Goal: Task Accomplishment & Management: Use online tool/utility

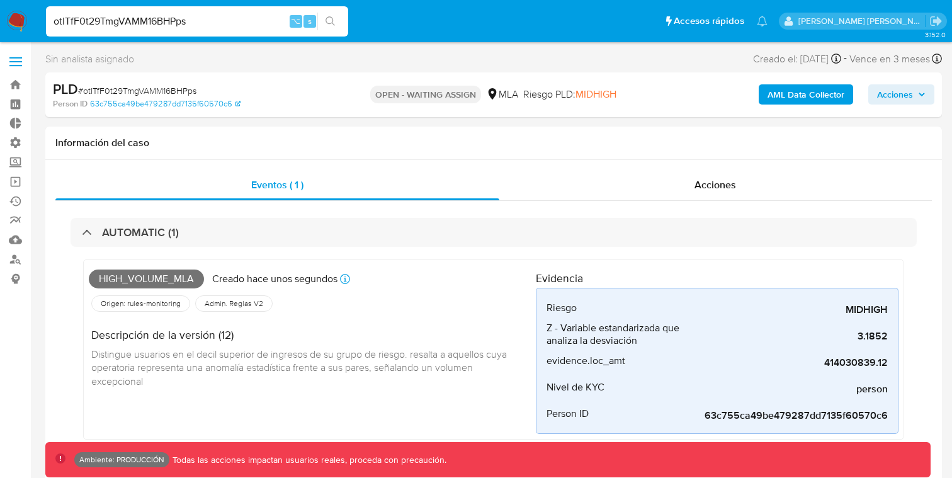
select select "10"
click at [18, 57] on span at bounding box center [15, 58] width 13 height 2
click at [0, 0] on input "checkbox" at bounding box center [0, 0] width 0 height 0
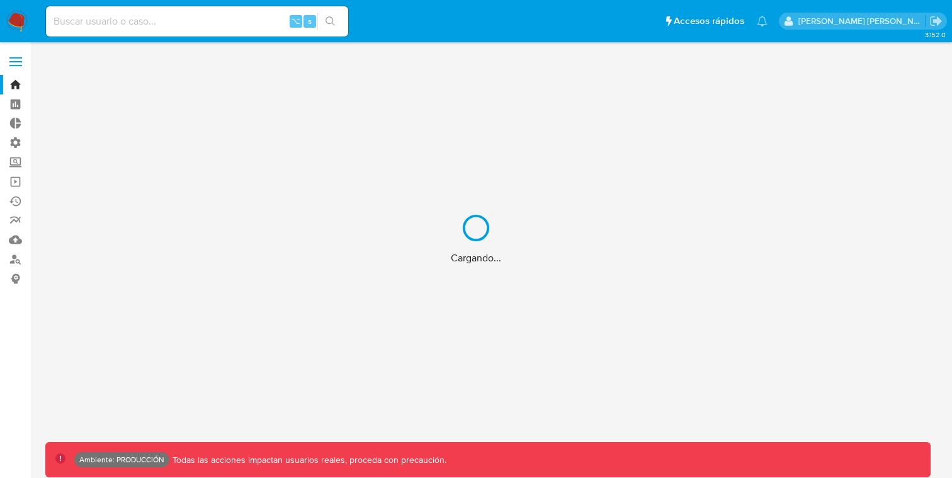
click at [14, 65] on div "Cargando..." at bounding box center [476, 239] width 952 height 478
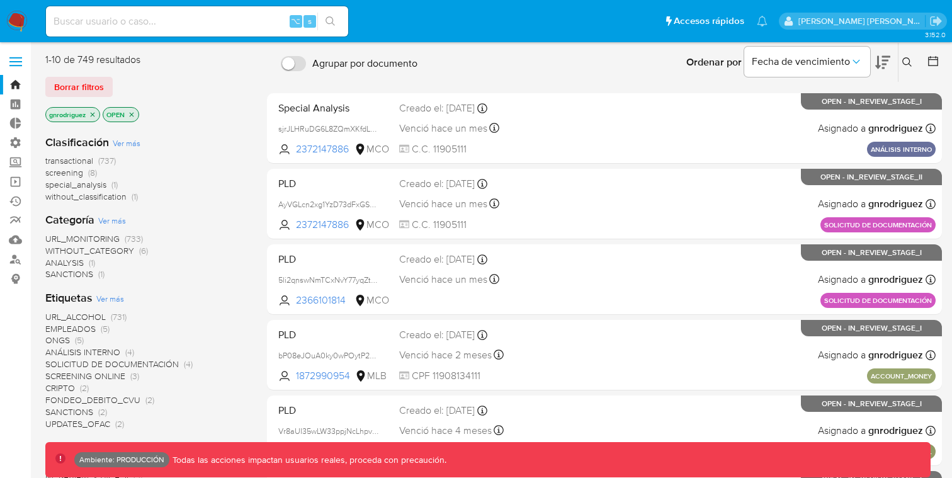
click at [17, 64] on label at bounding box center [15, 61] width 31 height 26
click at [0, 0] on input "checkbox" at bounding box center [0, 0] width 0 height 0
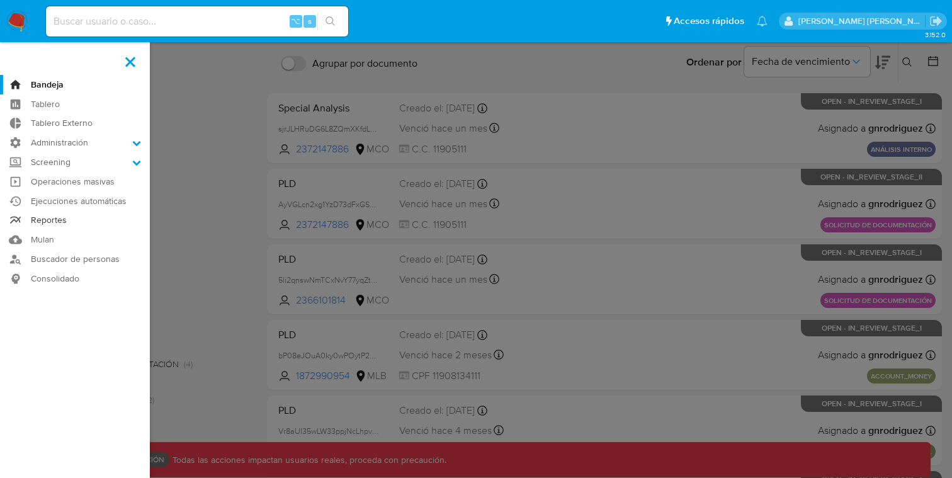
click at [54, 220] on link "Reportes" at bounding box center [75, 221] width 150 height 20
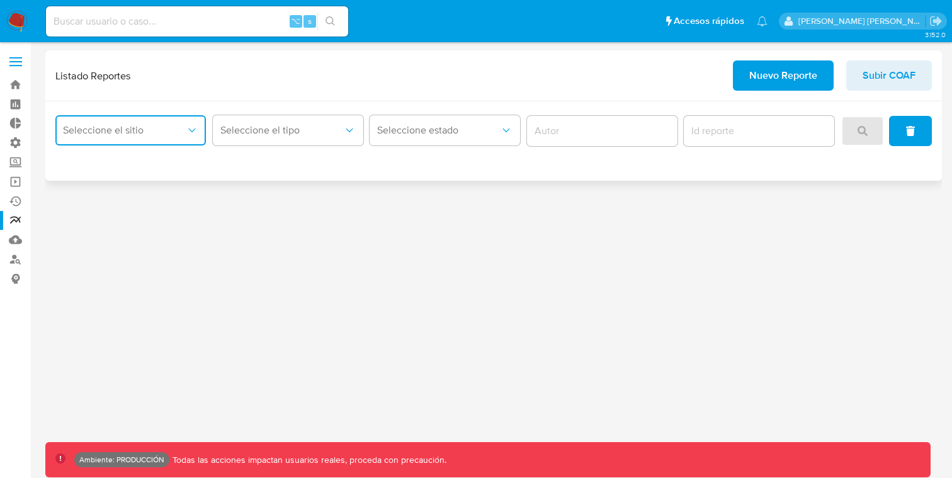
click at [177, 120] on button "Seleccione el sitio" at bounding box center [130, 130] width 150 height 30
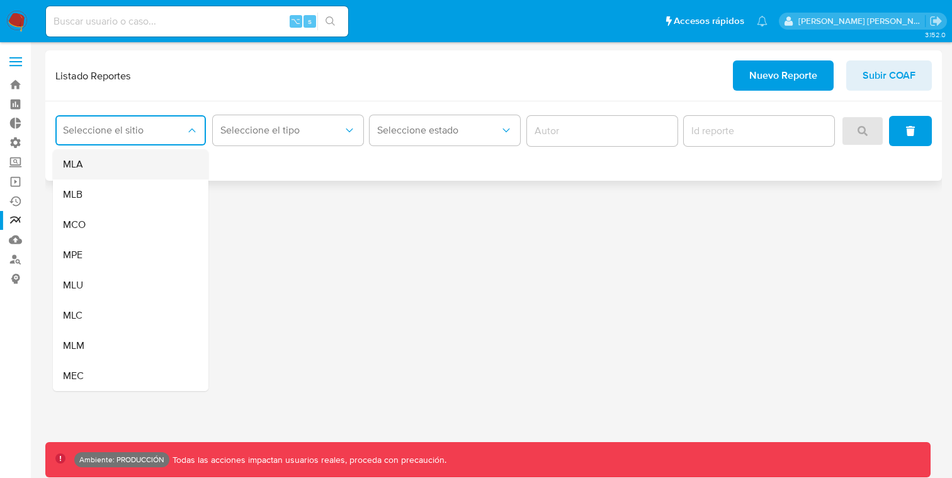
click at [129, 158] on div "MLA" at bounding box center [127, 164] width 128 height 30
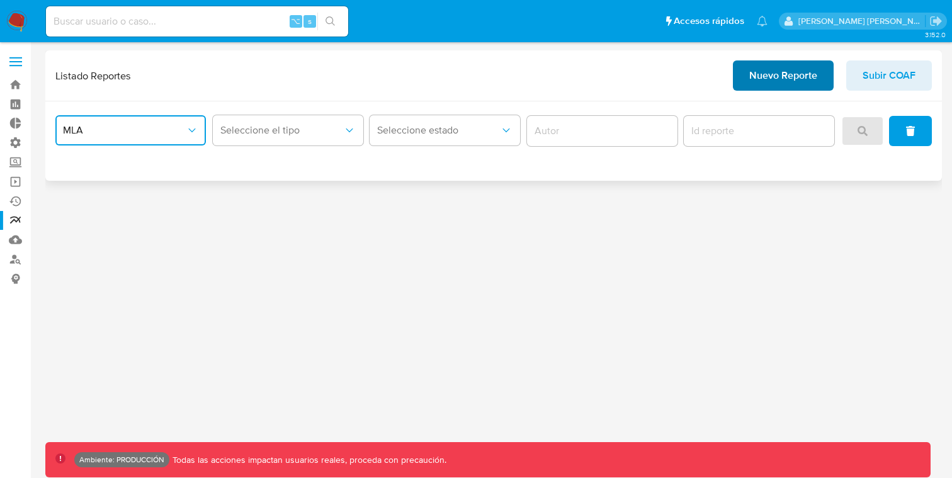
click at [759, 72] on span "Nuevo Reporte" at bounding box center [783, 76] width 68 height 28
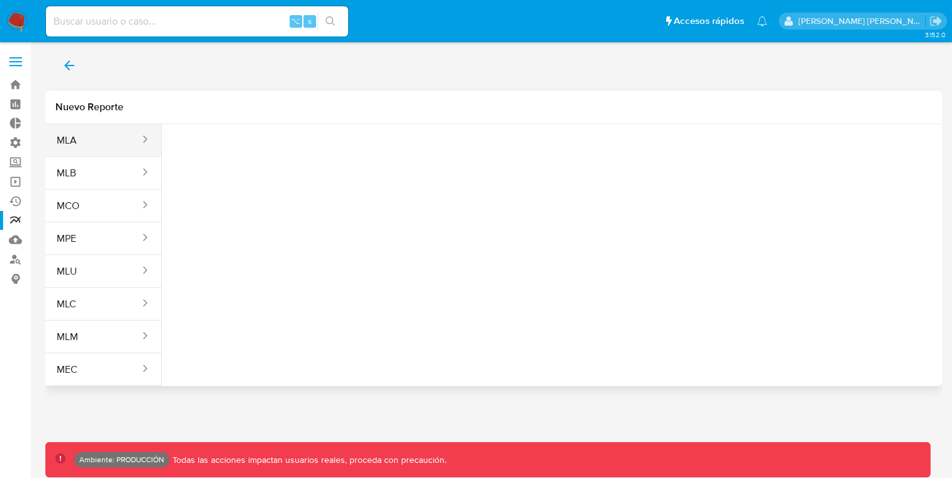
click at [132, 140] on div "sites" at bounding box center [141, 140] width 20 height 14
click at [109, 133] on button "MLA" at bounding box center [93, 140] width 96 height 30
click at [220, 149] on button "Seleccione una opcion" at bounding box center [241, 157] width 139 height 30
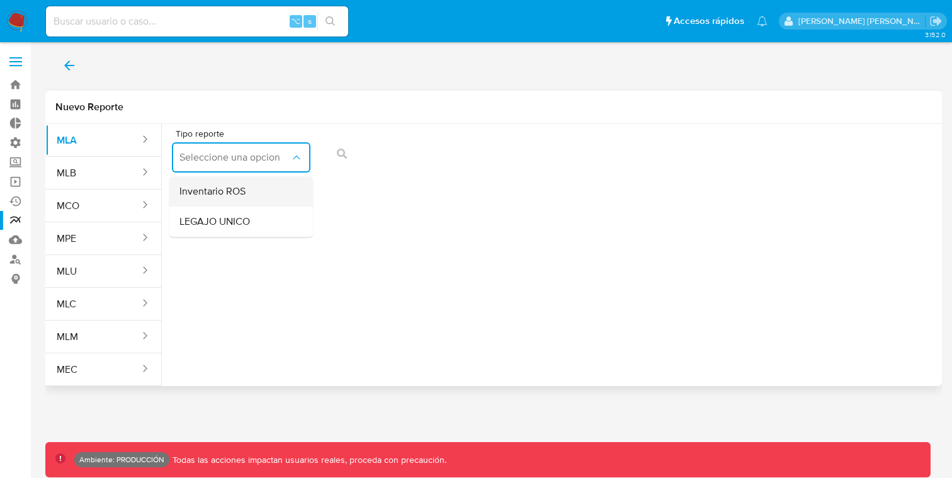
click at [216, 191] on span "Inventario ROS" at bounding box center [212, 191] width 66 height 13
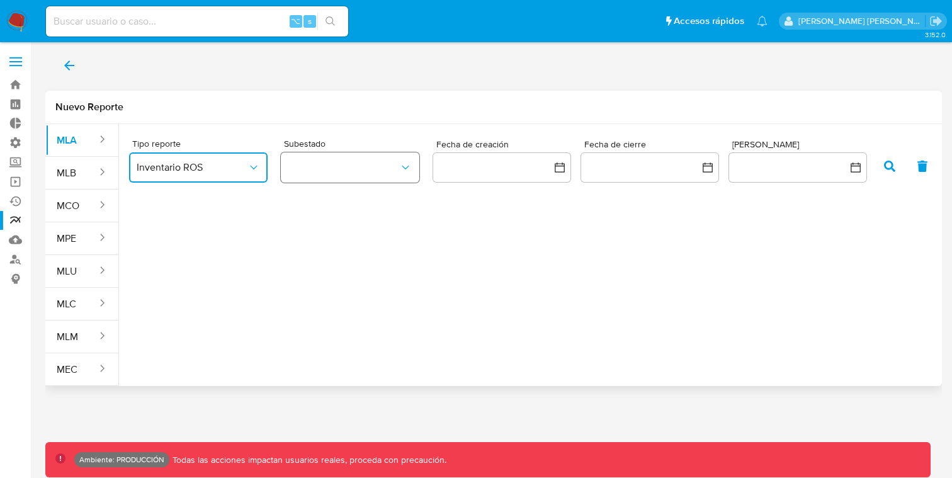
click at [345, 174] on button "button" at bounding box center [350, 167] width 139 height 30
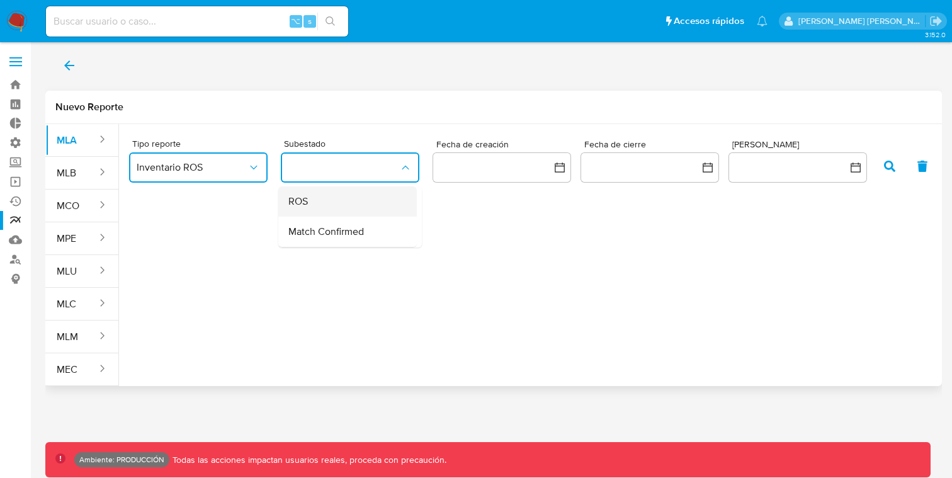
click at [328, 208] on div "ROS" at bounding box center [343, 201] width 111 height 30
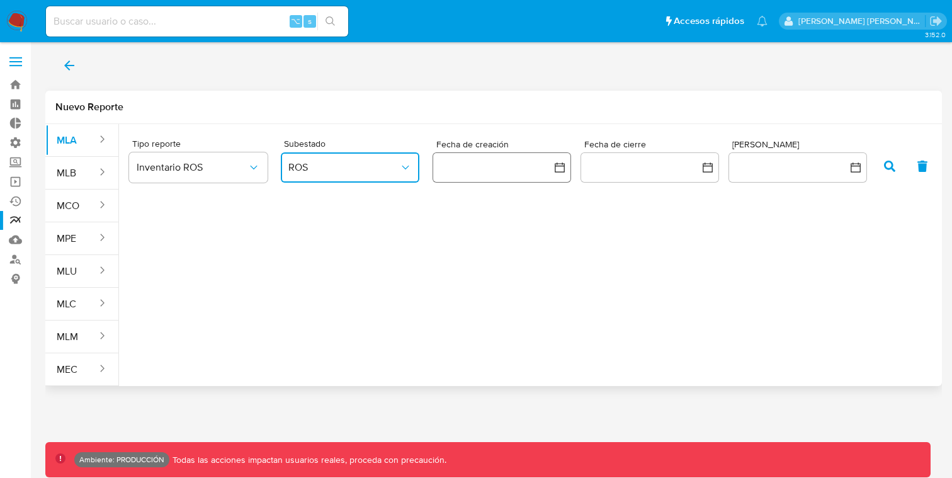
click at [545, 173] on button "button" at bounding box center [502, 167] width 139 height 30
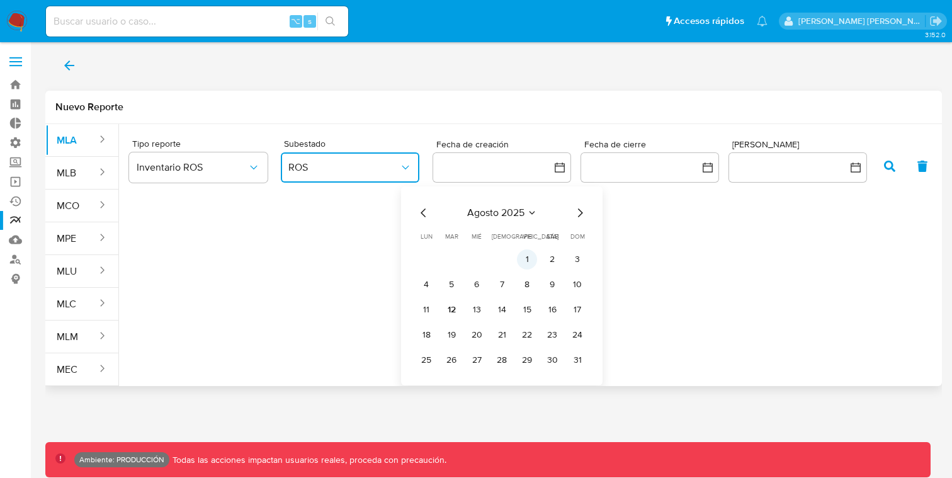
click at [531, 258] on button "1" at bounding box center [527, 259] width 20 height 20
click at [579, 278] on button "10" at bounding box center [577, 284] width 20 height 20
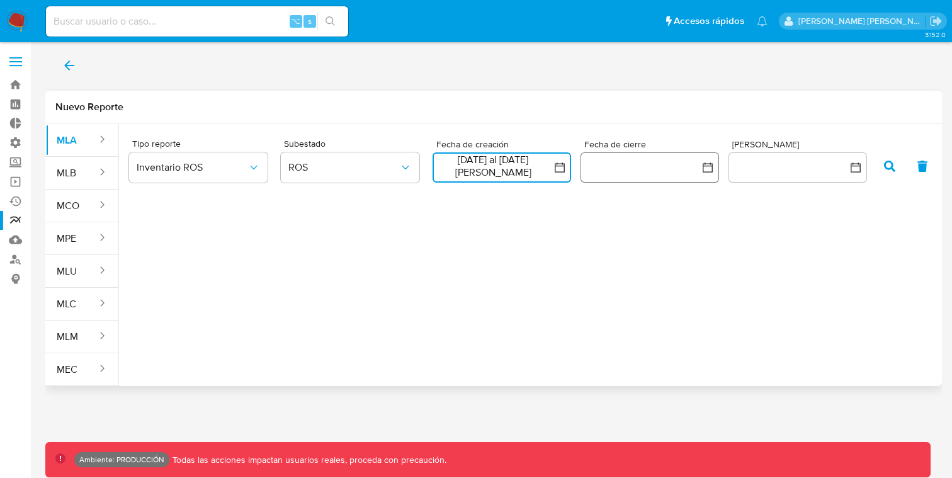
click at [659, 174] on button "button" at bounding box center [649, 167] width 139 height 30
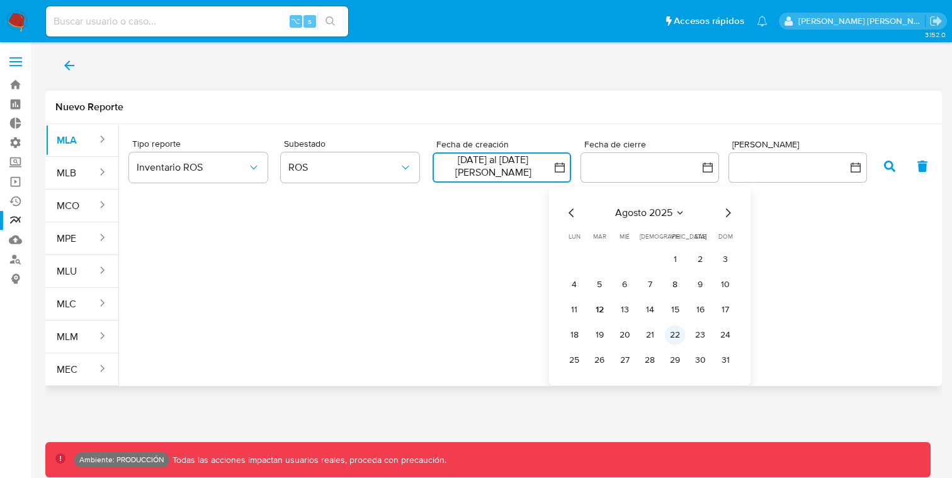
click at [676, 336] on button "22" at bounding box center [675, 335] width 20 height 20
click at [724, 356] on button "31" at bounding box center [725, 360] width 20 height 20
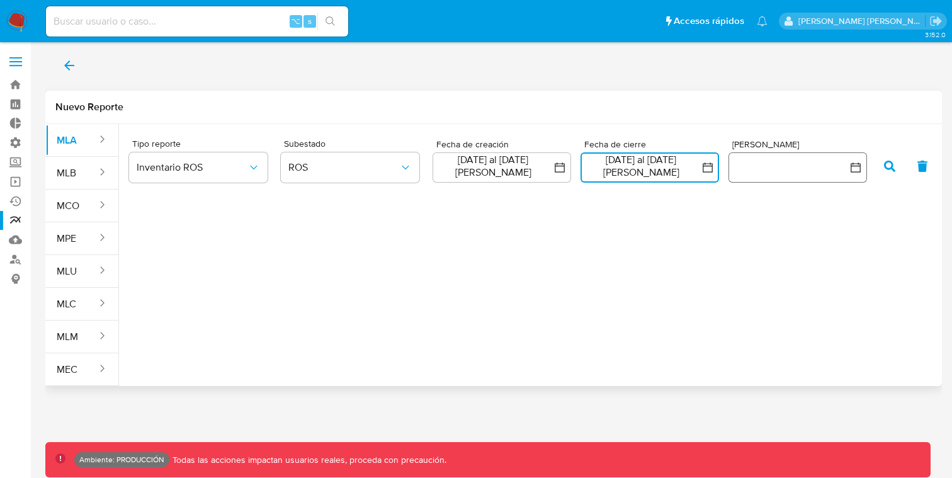
click at [783, 176] on button "button" at bounding box center [797, 167] width 139 height 30
click at [679, 169] on button "22 al 31 de agosto de 2025" at bounding box center [649, 167] width 139 height 30
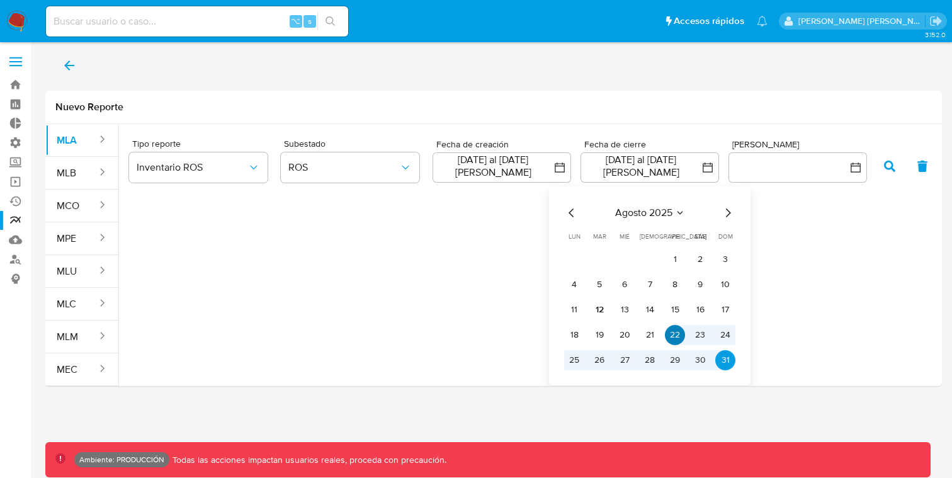
click at [674, 331] on button "22" at bounding box center [675, 335] width 20 height 20
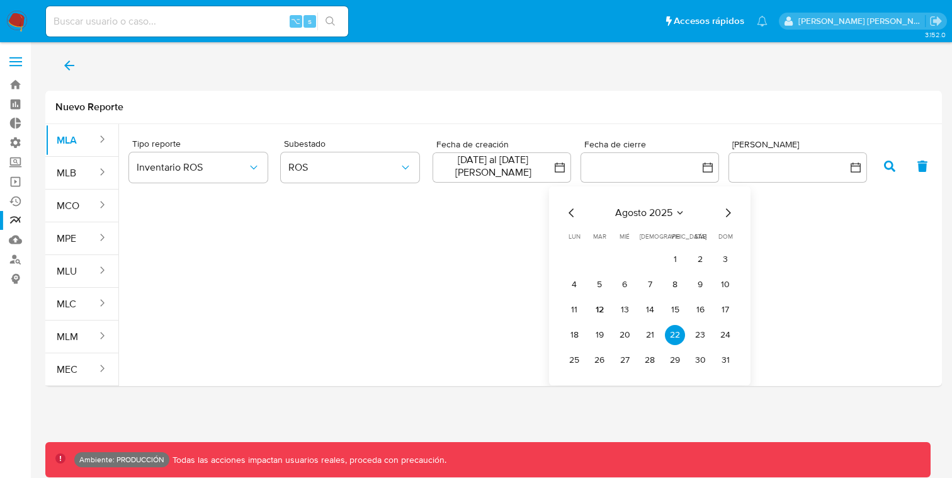
click at [786, 346] on div "Tipo reporte Inventario ROS Subestado ROS Fecha de creación 1 al 10 de agosto d…" at bounding box center [535, 250] width 833 height 252
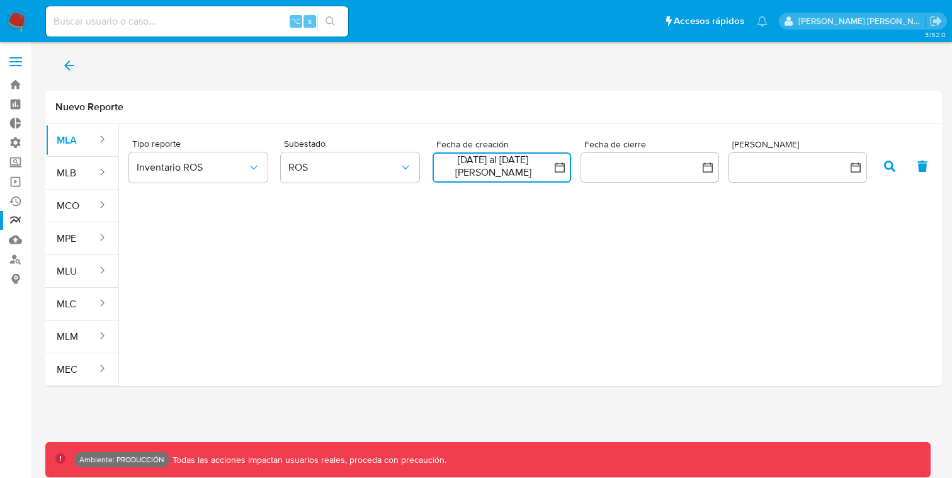
click at [536, 169] on button "1 al 10 de agosto de 2025" at bounding box center [502, 167] width 139 height 30
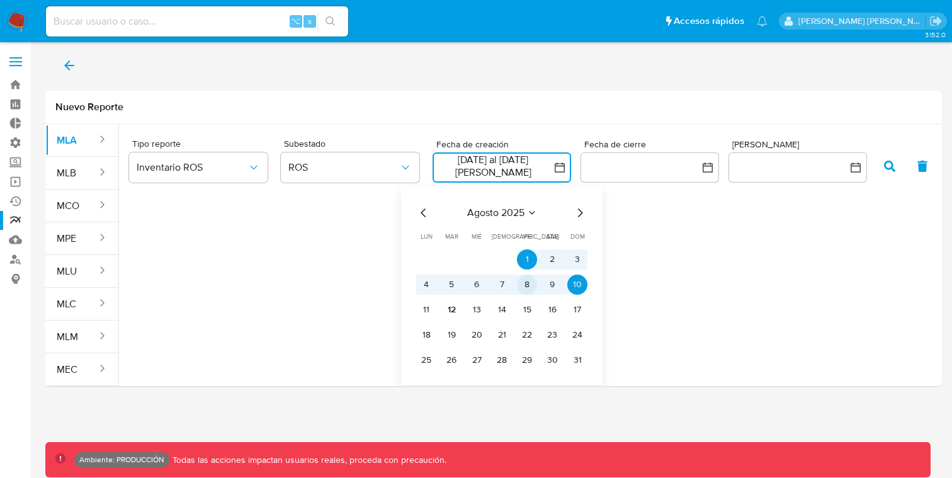
click at [536, 281] on button "8" at bounding box center [527, 284] width 20 height 20
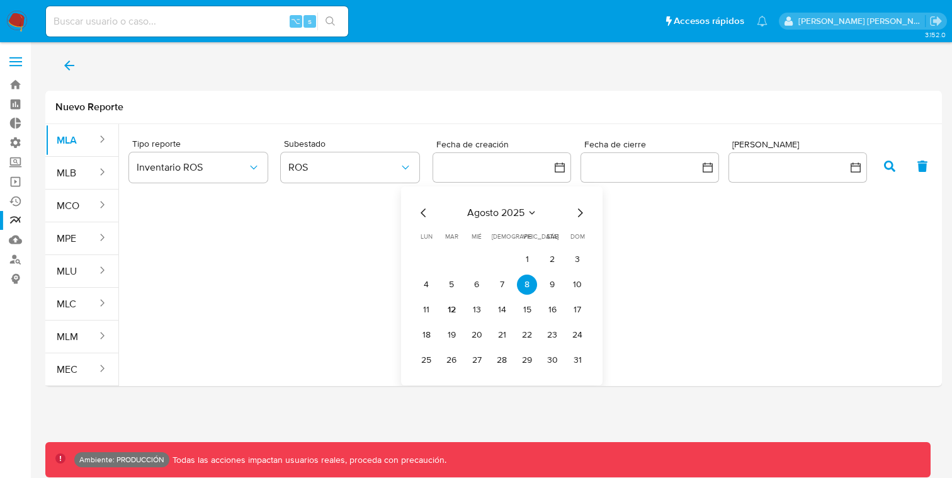
click at [771, 276] on div "Tipo reporte Inventario ROS Subestado ROS Fecha de creación agosto 2025 agosto …" at bounding box center [535, 250] width 833 height 252
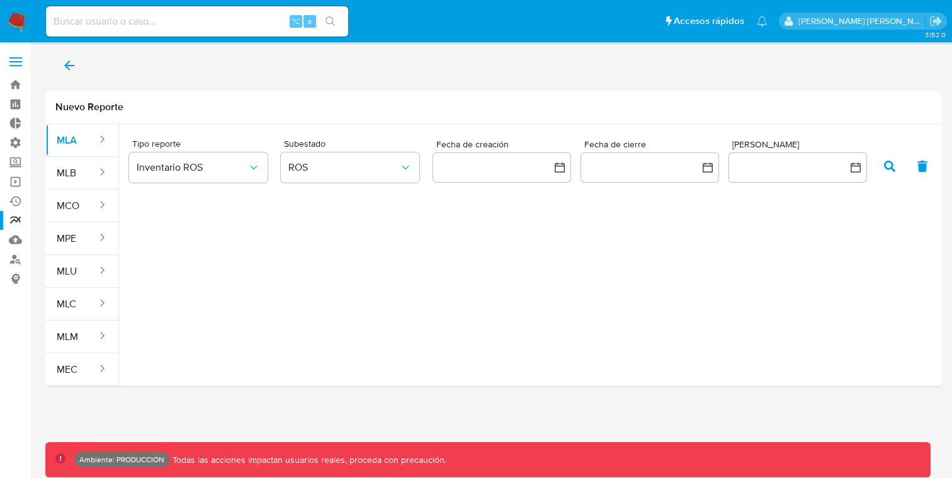
click at [898, 171] on button "button" at bounding box center [889, 166] width 33 height 30
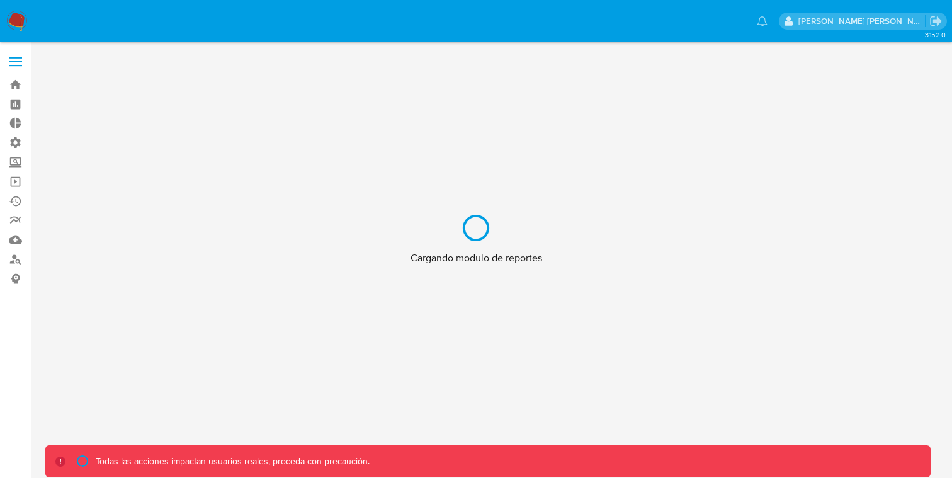
click at [15, 64] on div "Cargando modulo de reportes" at bounding box center [476, 239] width 952 height 478
drag, startPoint x: 13, startPoint y: 71, endPoint x: 19, endPoint y: 23, distance: 48.9
click at [19, 23] on div "Cargando modulo de reportes" at bounding box center [476, 239] width 952 height 478
click at [28, 23] on div "Cargando modulo de reportes" at bounding box center [476, 239] width 952 height 478
click at [16, 164] on div "Cargando modulo de reportes" at bounding box center [476, 239] width 952 height 478
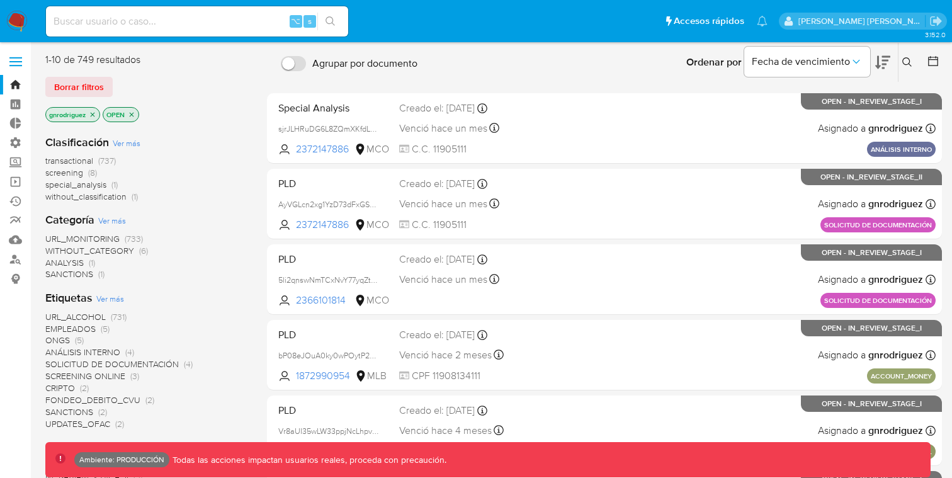
click at [17, 58] on span at bounding box center [15, 58] width 13 height 2
click at [0, 0] on input "checkbox" at bounding box center [0, 0] width 0 height 0
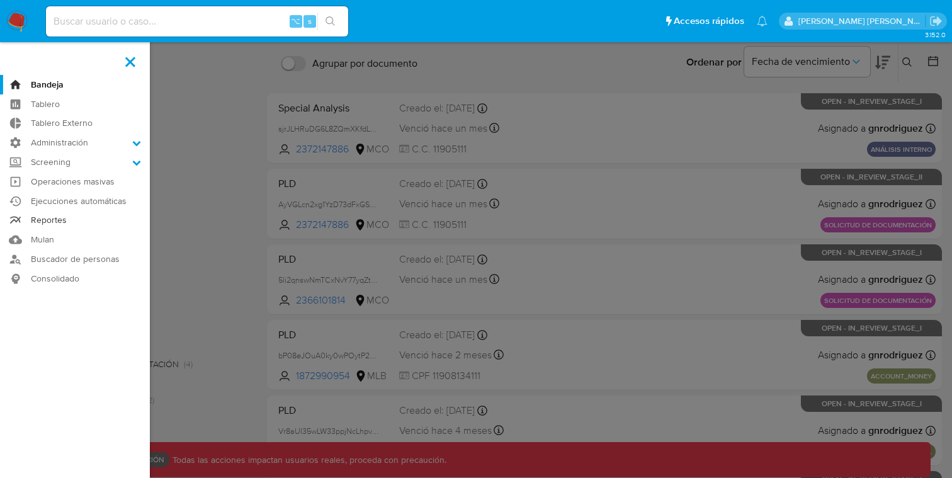
click at [50, 220] on link "Reportes" at bounding box center [75, 221] width 150 height 20
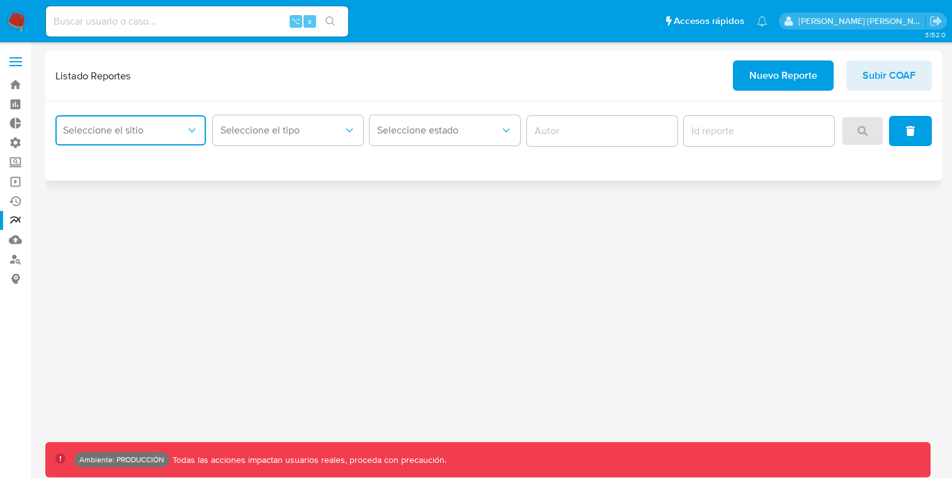
click at [159, 144] on button "Seleccione el sitio" at bounding box center [130, 130] width 150 height 30
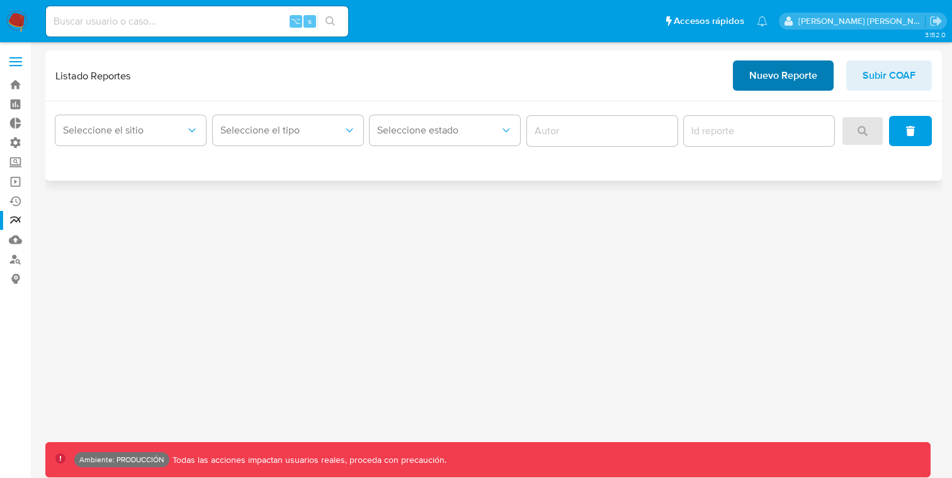
click at [737, 79] on button "Nuevo Reporte" at bounding box center [783, 75] width 101 height 30
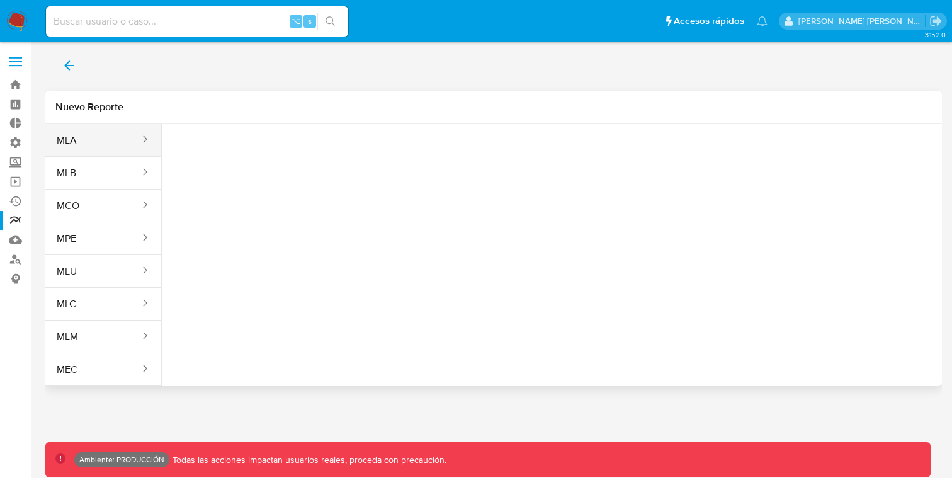
click at [77, 146] on button "MLA" at bounding box center [93, 140] width 96 height 30
click at [220, 154] on span "Seleccione una opcion" at bounding box center [234, 157] width 111 height 13
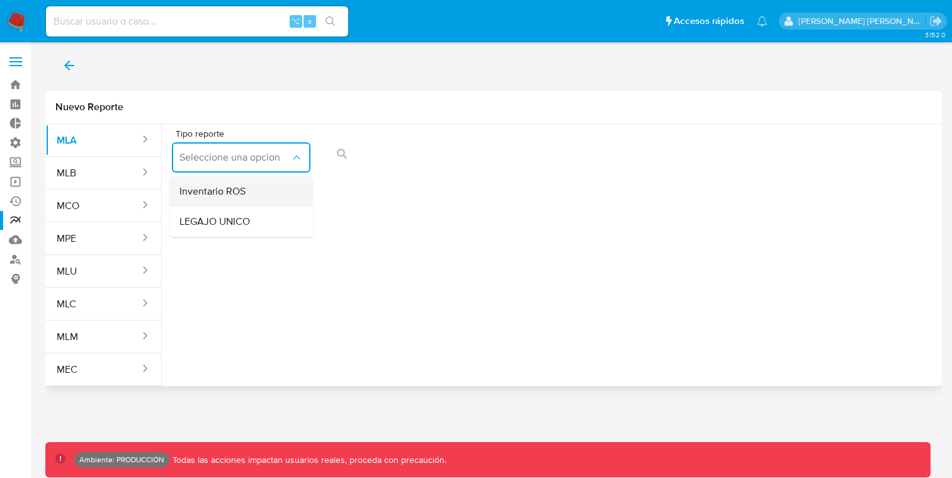
click at [235, 189] on span "Inventario ROS" at bounding box center [212, 191] width 66 height 13
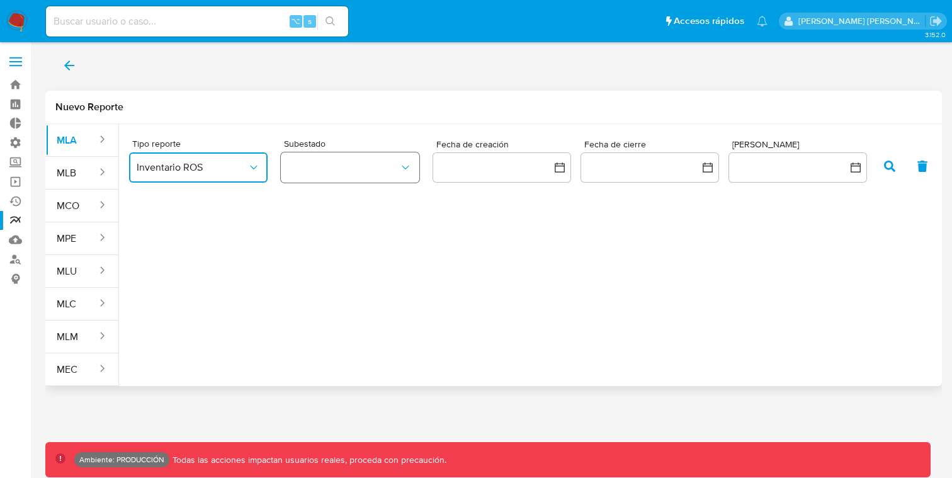
click at [389, 166] on button "button" at bounding box center [350, 167] width 139 height 30
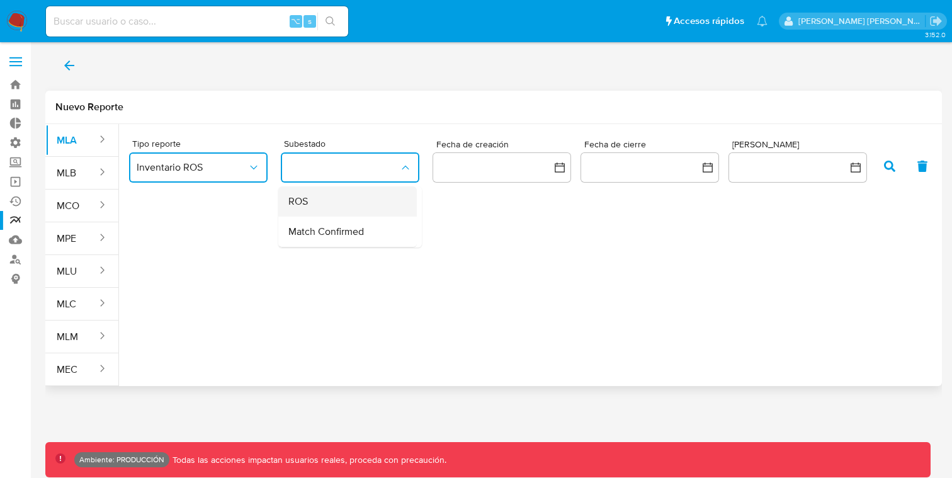
click at [327, 199] on div "ROS" at bounding box center [343, 201] width 111 height 30
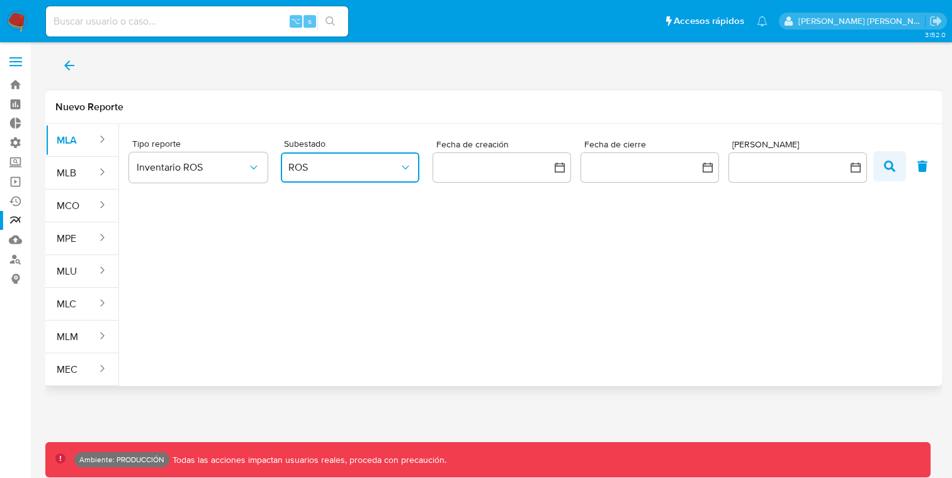
click at [902, 167] on button "button" at bounding box center [889, 166] width 33 height 30
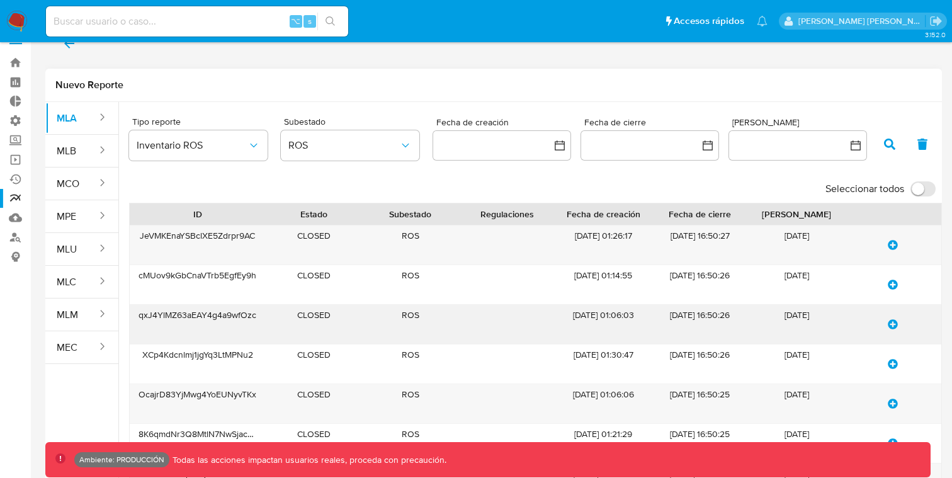
scroll to position [14, 0]
